Goal: Navigation & Orientation: Find specific page/section

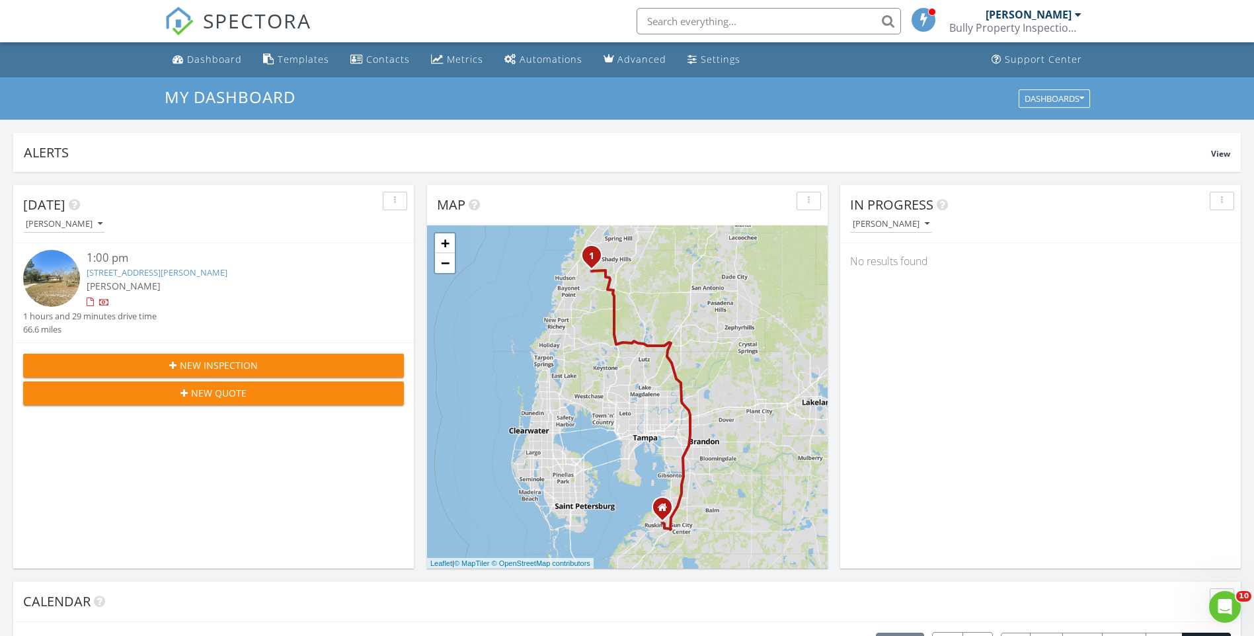
scroll to position [1224, 1275]
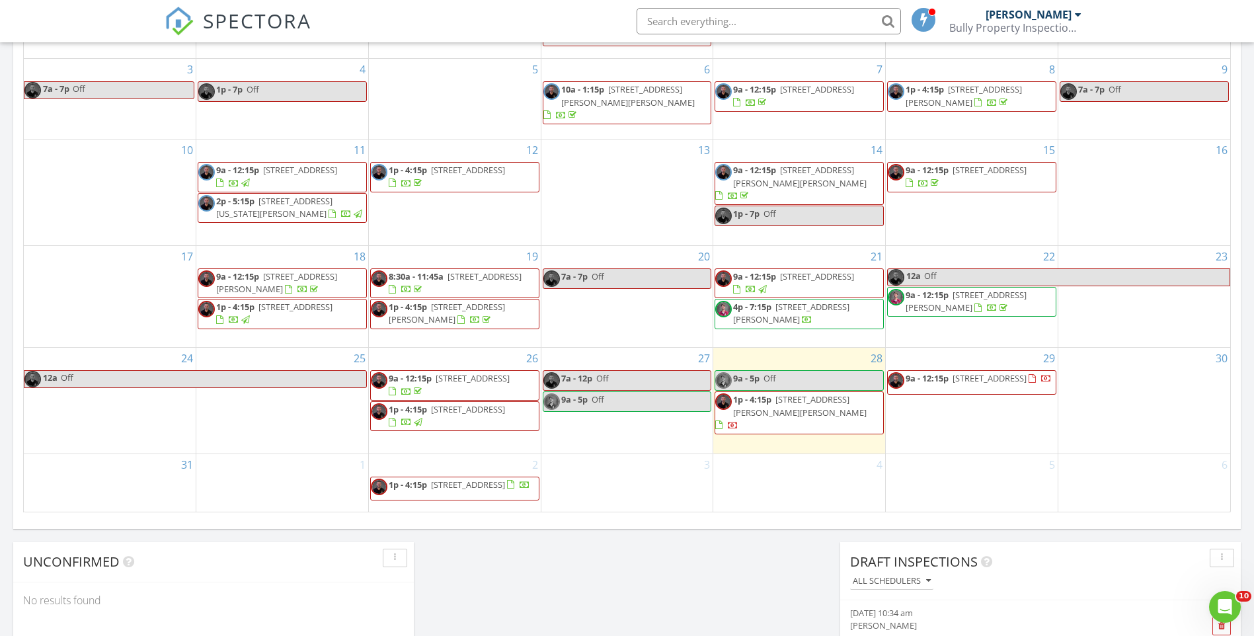
scroll to position [793, 0]
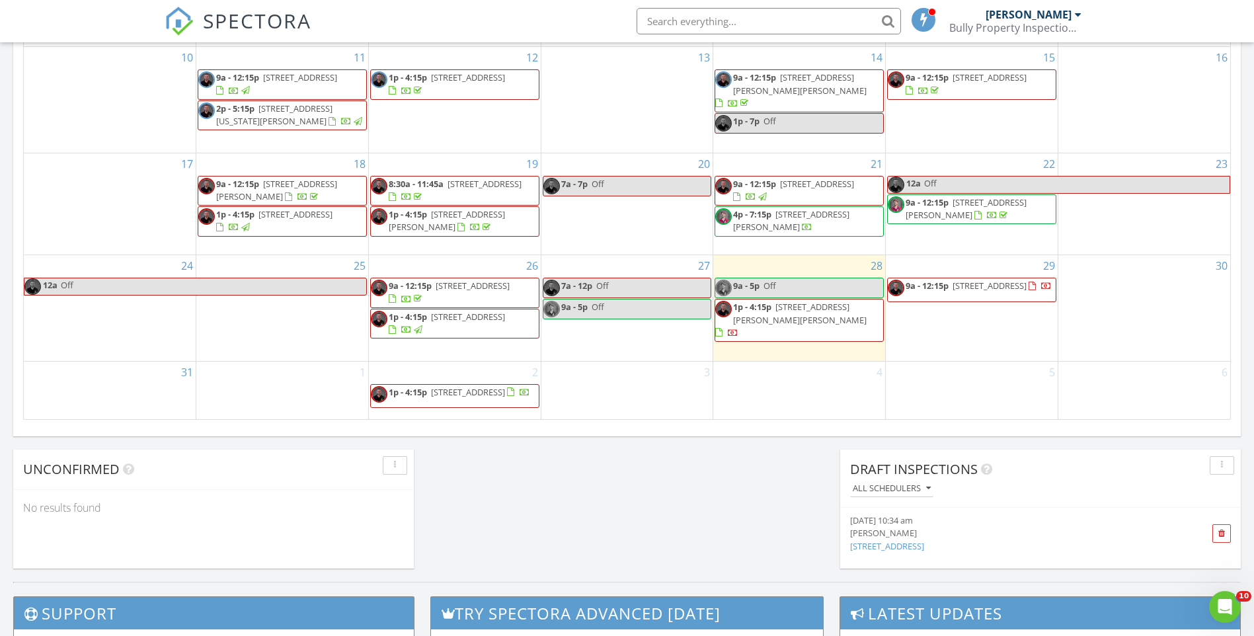
drag, startPoint x: 948, startPoint y: 268, endPoint x: 844, endPoint y: 303, distance: 109.5
click at [844, 303] on span "[STREET_ADDRESS][PERSON_NAME][PERSON_NAME]" at bounding box center [800, 313] width 134 height 24
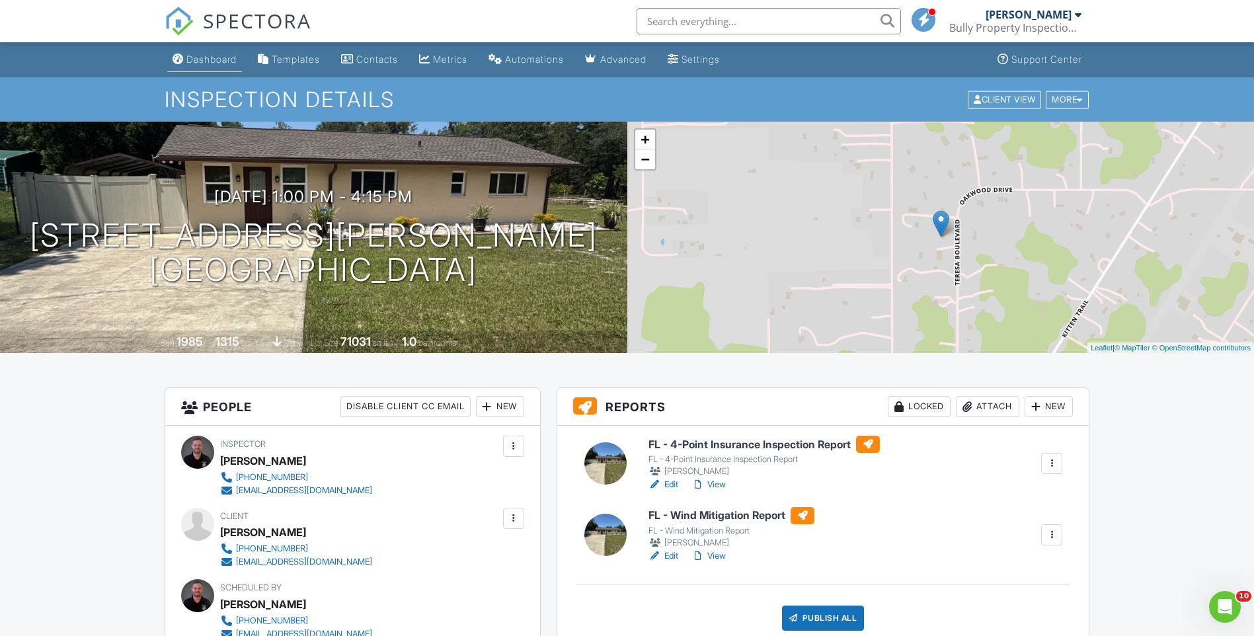
click at [210, 61] on div "Dashboard" at bounding box center [211, 59] width 50 height 11
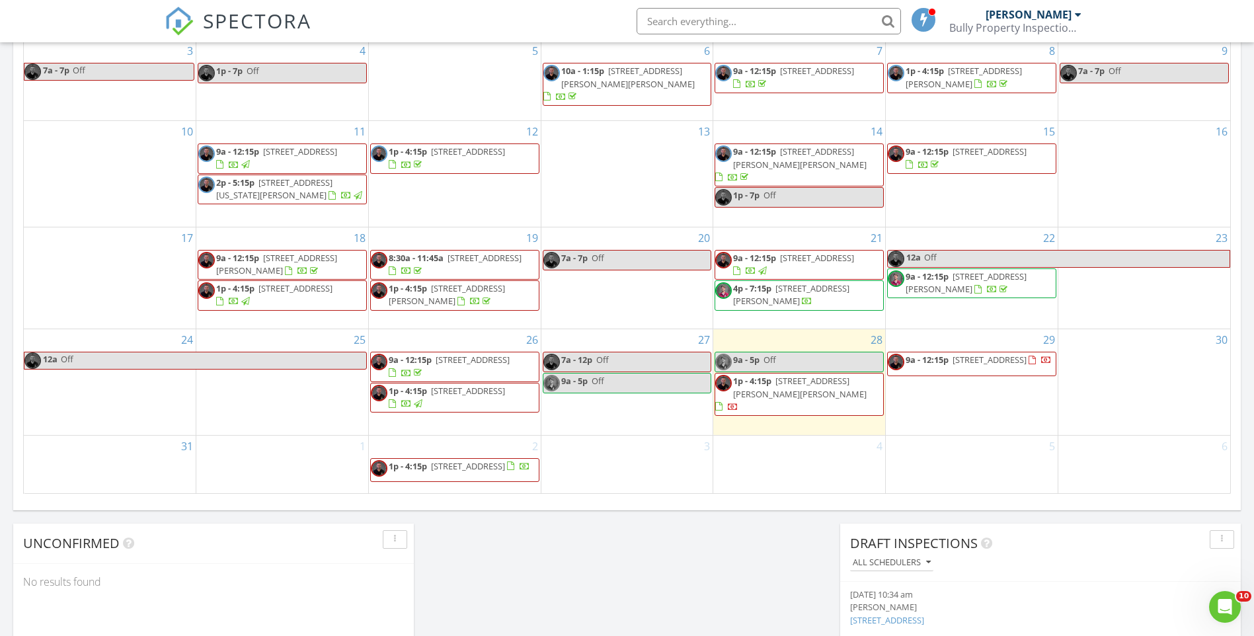
scroll to position [727, 0]
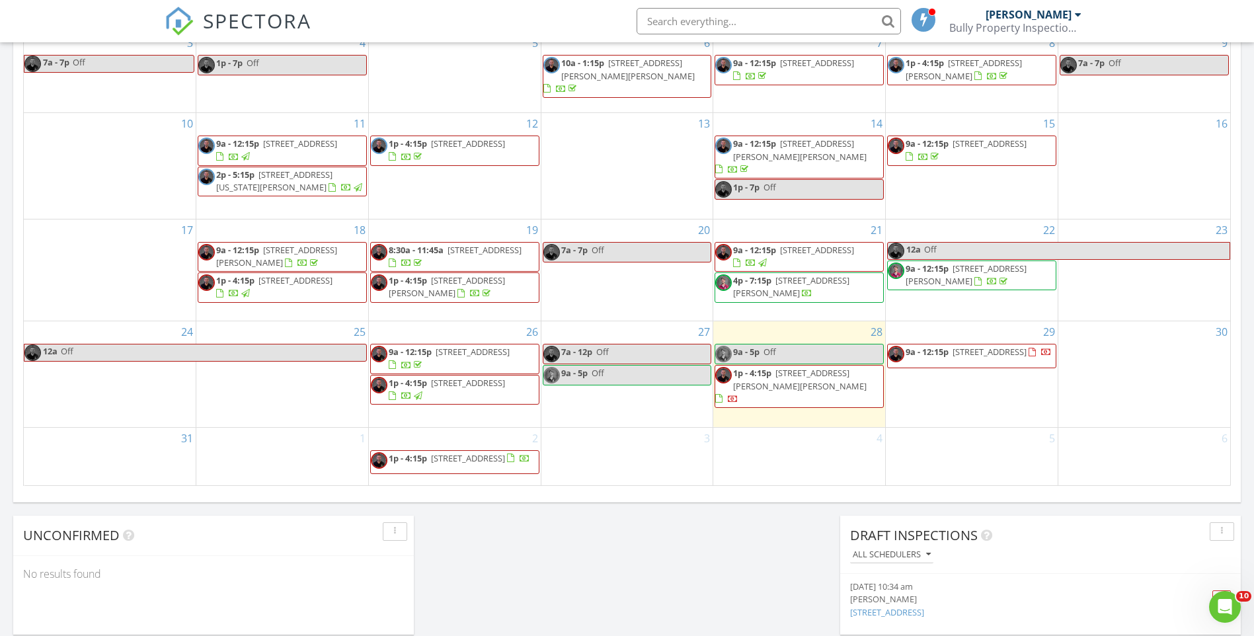
drag, startPoint x: 890, startPoint y: 362, endPoint x: 845, endPoint y: 371, distance: 45.9
click at [845, 371] on span "1p - 4:15p 15237 Teresa Blvd, Hudson 34669" at bounding box center [799, 386] width 168 height 39
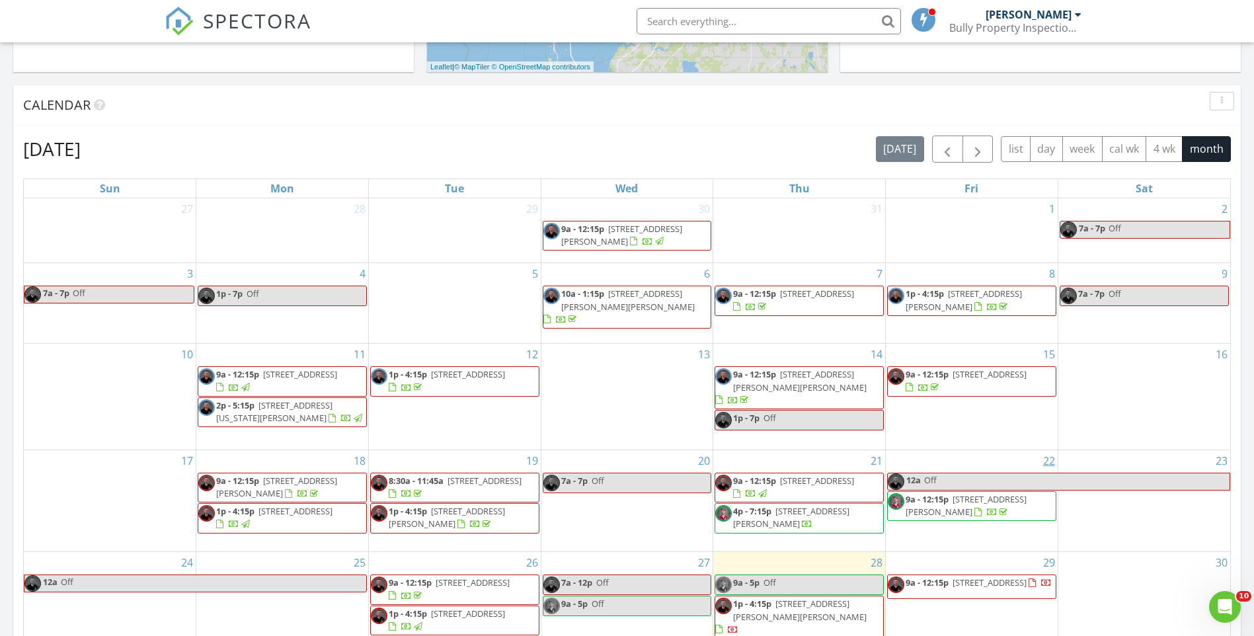
scroll to position [695, 0]
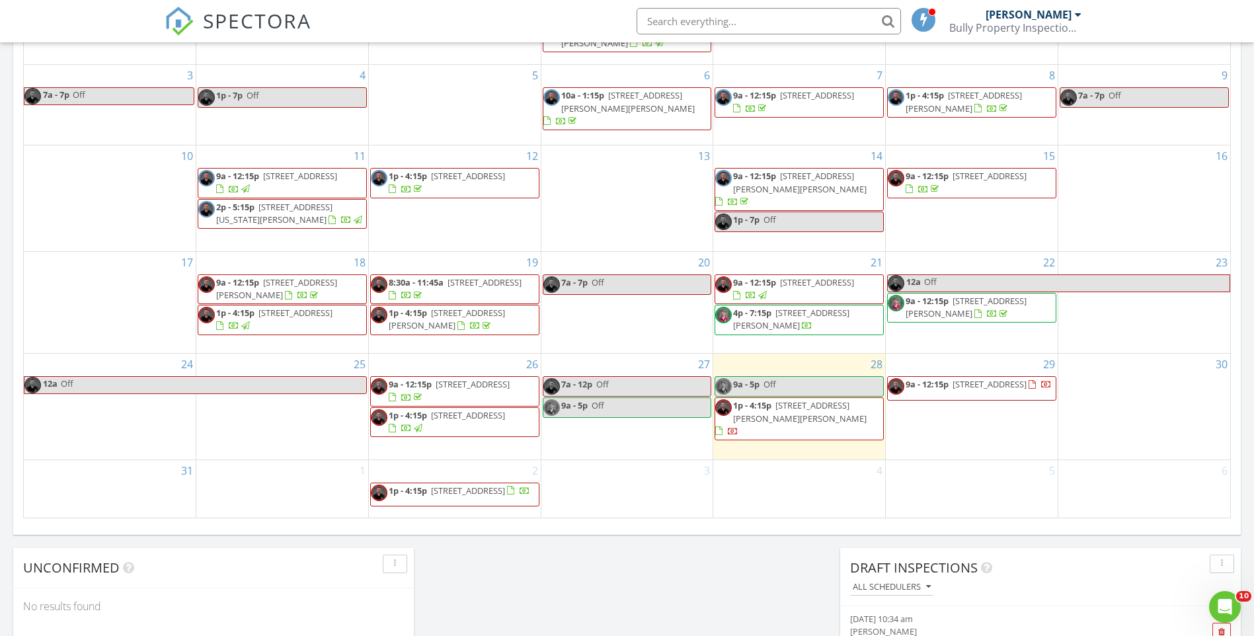
click at [1012, 384] on span "9a - 12:15p 1810 28th St W, Bradenton 34205" at bounding box center [970, 388] width 164 height 20
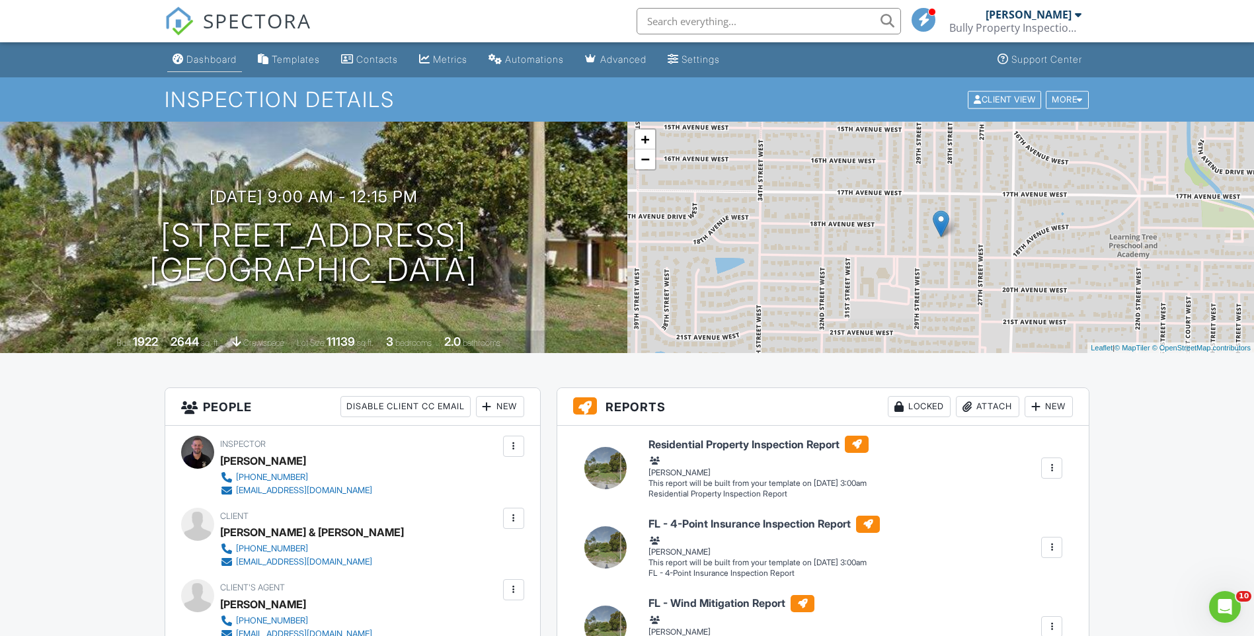
click at [206, 66] on link "Dashboard" at bounding box center [204, 60] width 75 height 24
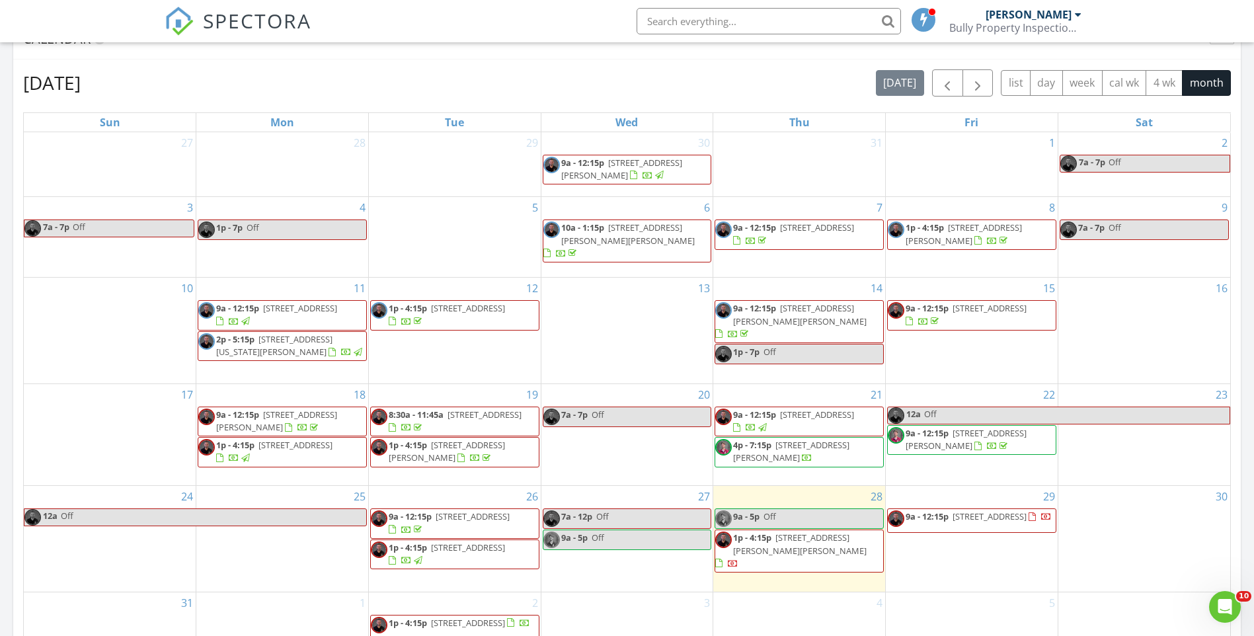
scroll to position [298, 0]
